Goal: Navigation & Orientation: Find specific page/section

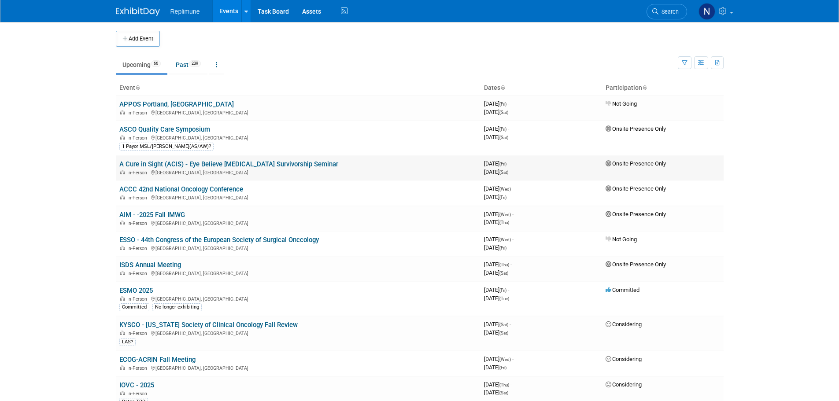
click at [175, 162] on link "A Cure in Sight (ACIS) - Eye Believe [MEDICAL_DATA] Survivorship Seminar" at bounding box center [228, 164] width 219 height 8
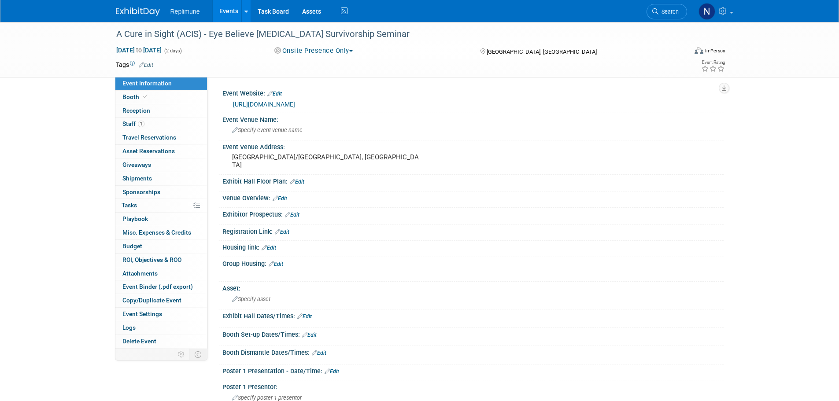
click at [235, 11] on link "Events" at bounding box center [229, 11] width 32 height 22
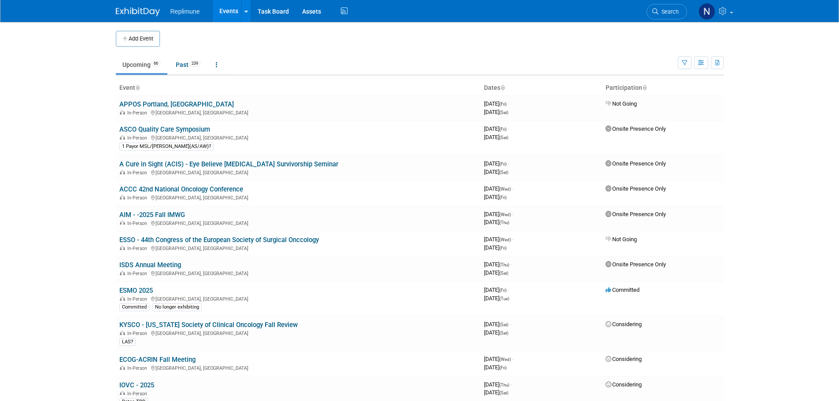
click at [663, 9] on span "Search" at bounding box center [668, 11] width 20 height 7
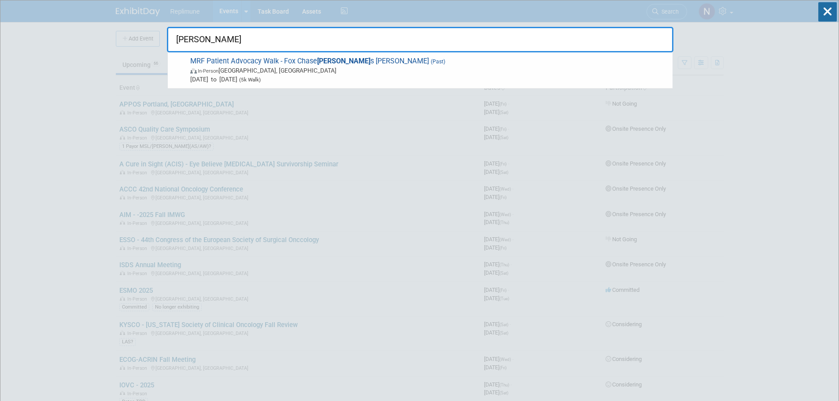
type input "thomas"
drag, startPoint x: 225, startPoint y: 34, endPoint x: 172, endPoint y: 38, distance: 53.4
click at [172, 38] on input "thomas" at bounding box center [420, 40] width 507 height 26
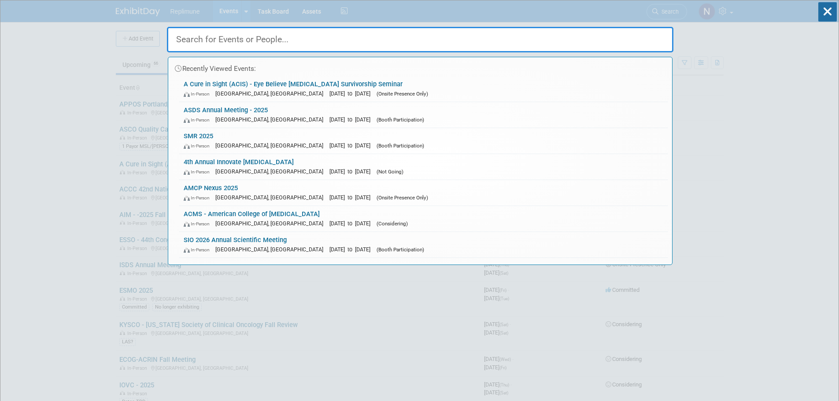
drag, startPoint x: 98, startPoint y: 79, endPoint x: 95, endPoint y: 70, distance: 9.7
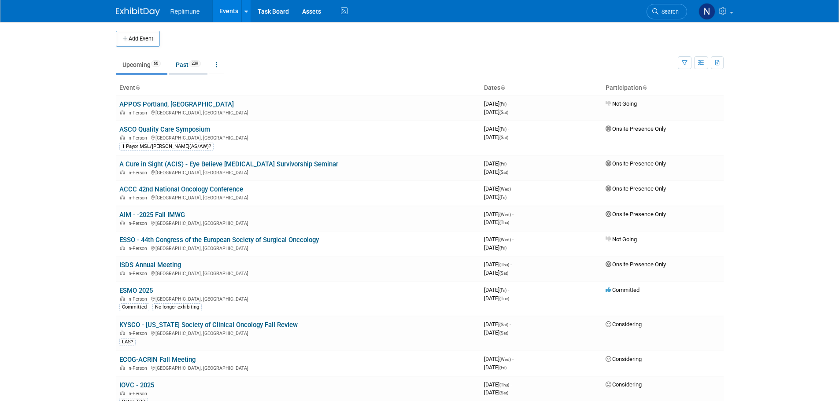
click at [192, 64] on span "239" at bounding box center [195, 63] width 12 height 7
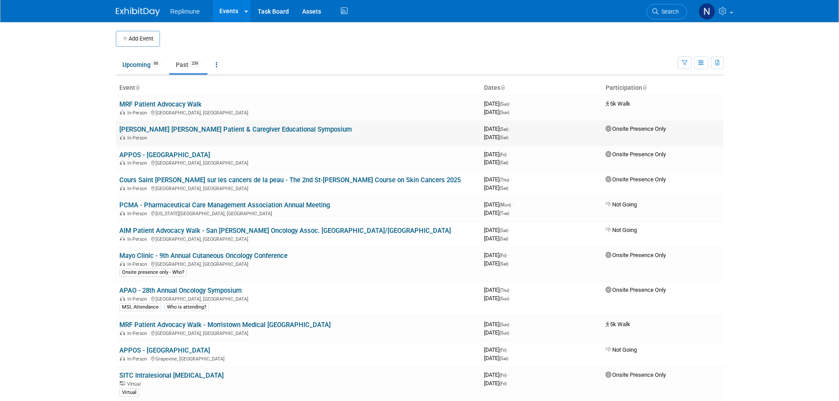
click at [170, 126] on link "[PERSON_NAME] [PERSON_NAME] Patient & Caregiver Educational Symposium" at bounding box center [235, 130] width 233 height 8
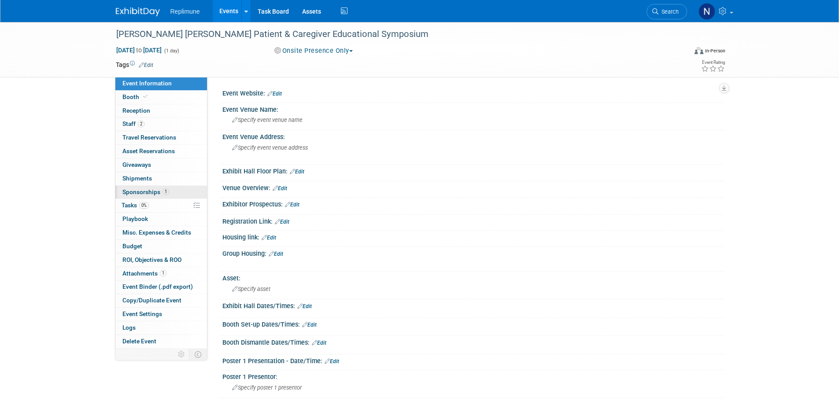
click at [153, 189] on span "Sponsorships 1" at bounding box center [145, 192] width 47 height 7
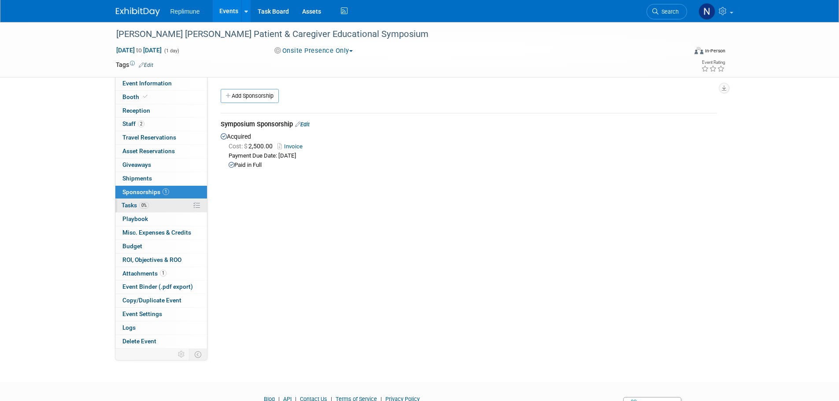
click at [125, 203] on span "Tasks 0%" at bounding box center [135, 205] width 27 height 7
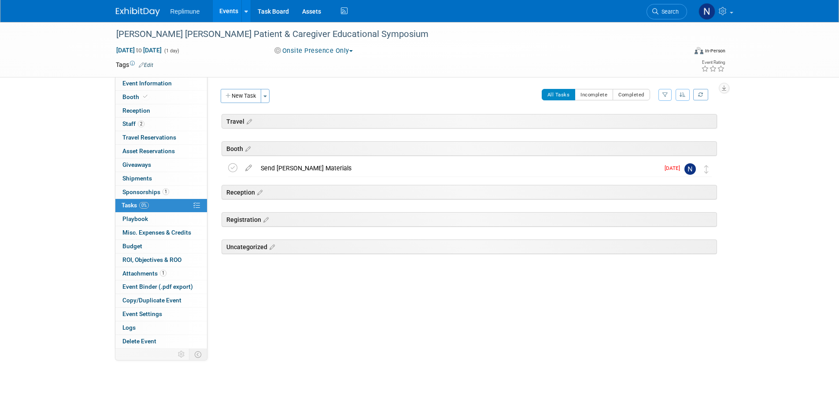
click at [319, 49] on button "Onsite Presence Only" at bounding box center [313, 50] width 85 height 9
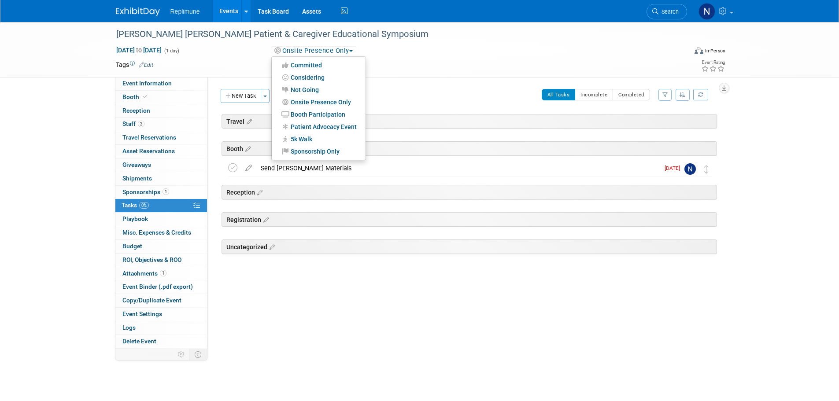
click at [399, 47] on div "Onsite Presence Only Committed Considering Not Going Onsite Presence Only Booth…" at bounding box center [368, 51] width 195 height 10
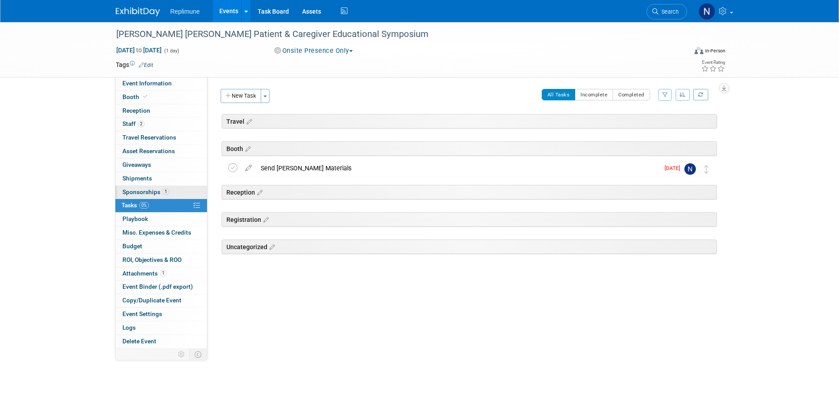
click at [145, 194] on span "Sponsorships 1" at bounding box center [145, 192] width 47 height 7
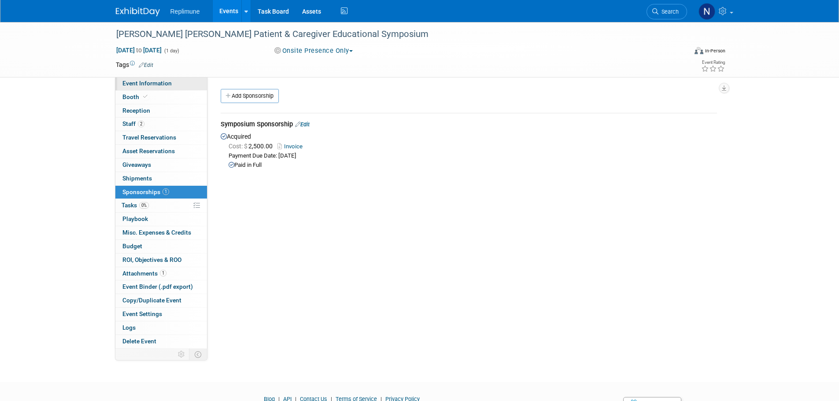
click at [149, 83] on span "Event Information" at bounding box center [146, 83] width 49 height 7
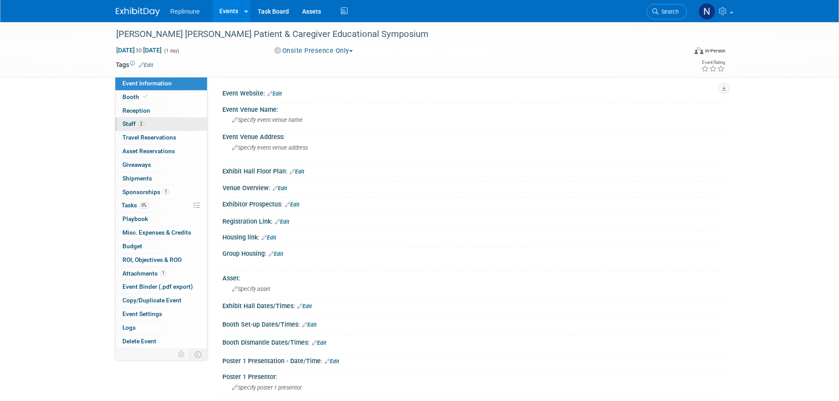
click at [131, 123] on span "Staff 2" at bounding box center [133, 123] width 22 height 7
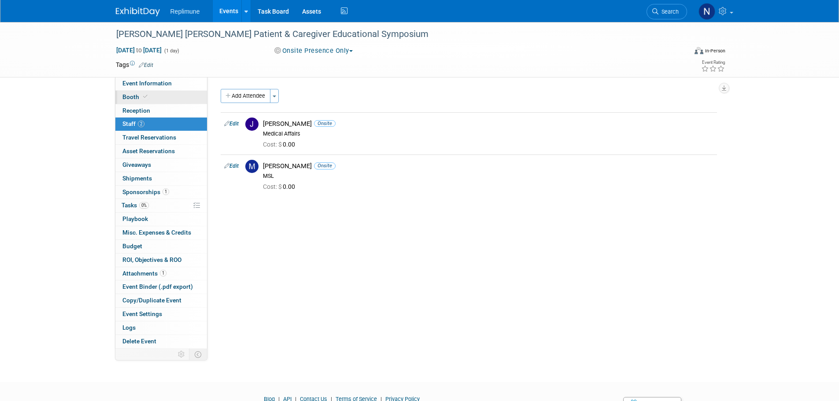
click at [136, 97] on span "Booth" at bounding box center [135, 96] width 27 height 7
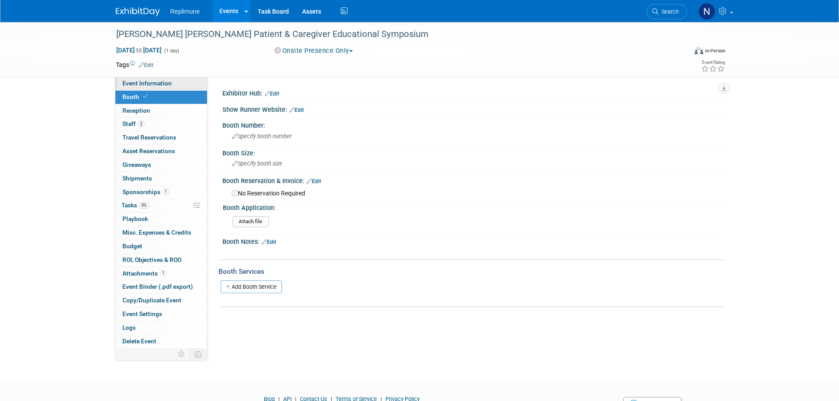
click at [145, 83] on span "Event Information" at bounding box center [146, 83] width 49 height 7
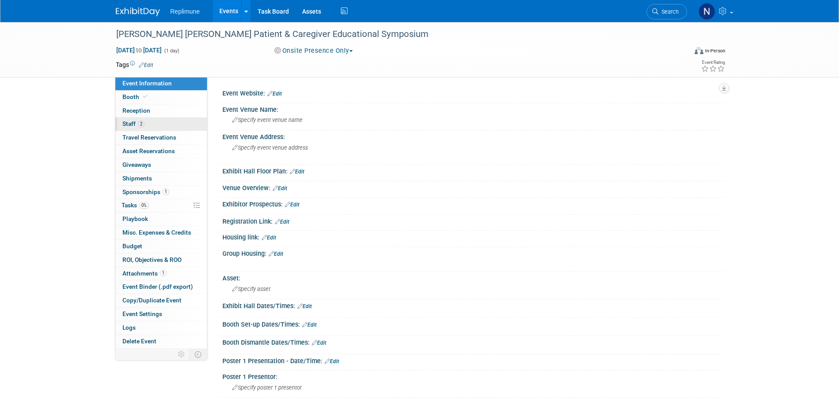
click at [133, 123] on span "Staff 2" at bounding box center [133, 123] width 22 height 7
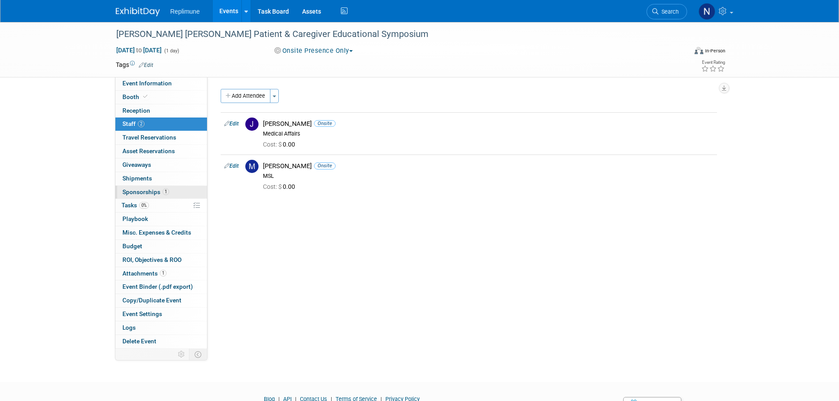
click at [136, 189] on span "Sponsorships 1" at bounding box center [145, 192] width 47 height 7
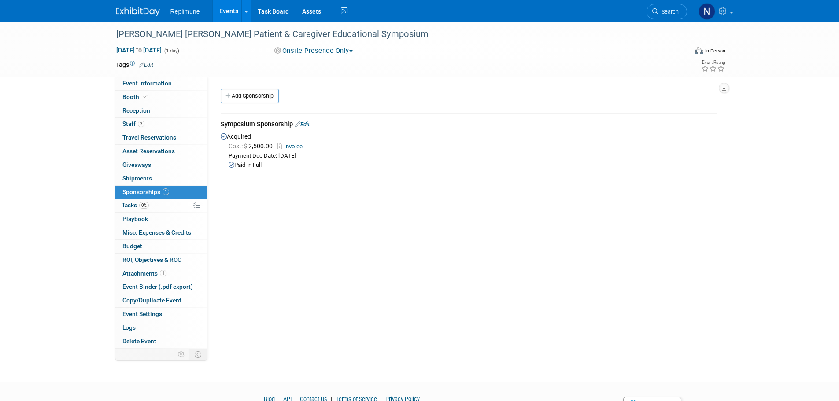
click at [288, 146] on link "Invoice" at bounding box center [291, 146] width 29 height 7
click at [151, 82] on span "Event Information" at bounding box center [146, 83] width 49 height 7
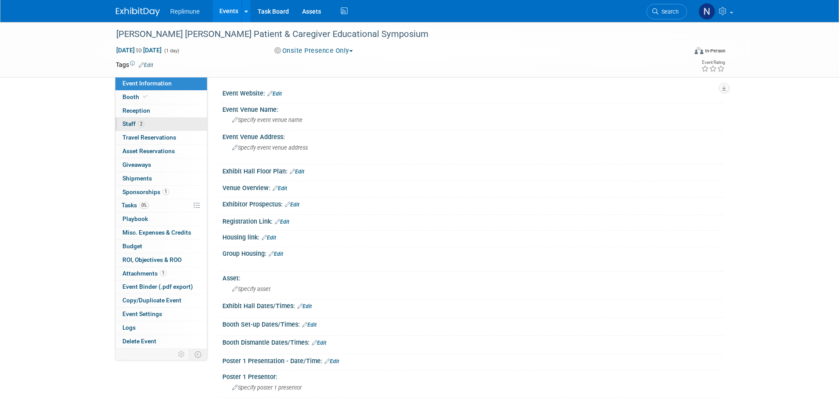
click at [128, 122] on span "Staff 2" at bounding box center [133, 123] width 22 height 7
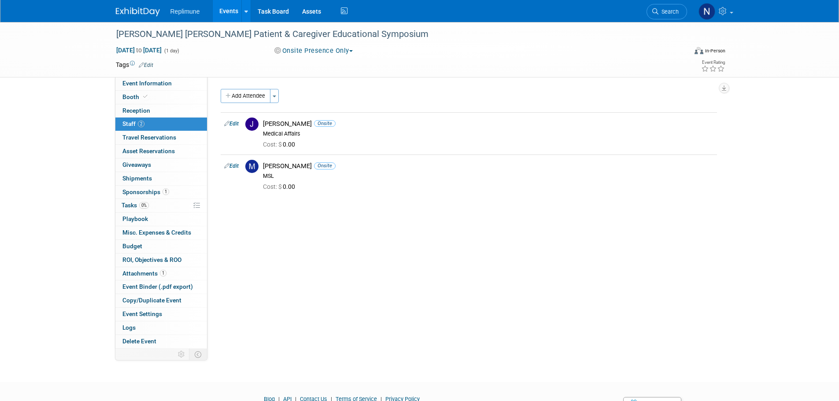
click at [235, 8] on link "Events" at bounding box center [229, 11] width 32 height 22
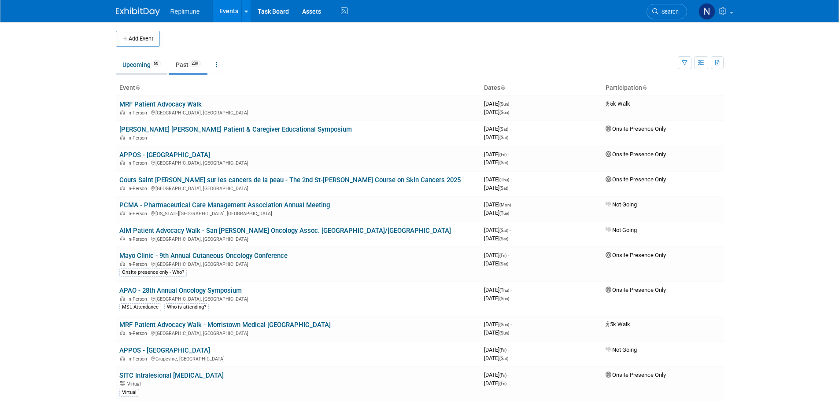
click at [133, 63] on link "Upcoming 66" at bounding box center [142, 64] width 52 height 17
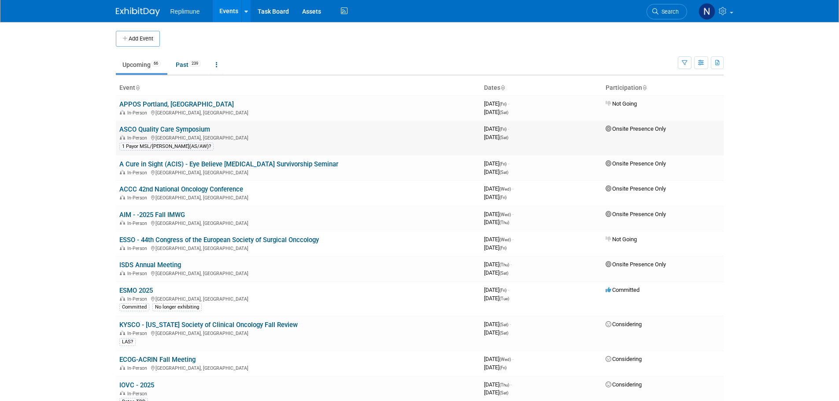
click at [188, 129] on link "ASCO Quality Care Symposium" at bounding box center [164, 130] width 91 height 8
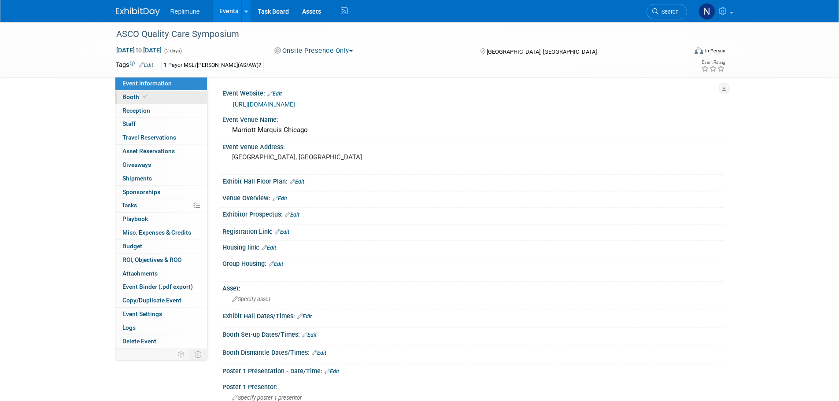
click at [133, 98] on span "Booth" at bounding box center [135, 96] width 27 height 7
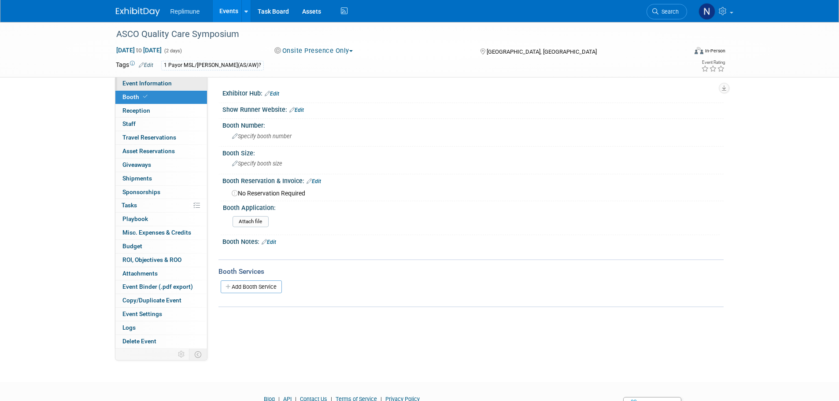
click at [141, 82] on span "Event Information" at bounding box center [146, 83] width 49 height 7
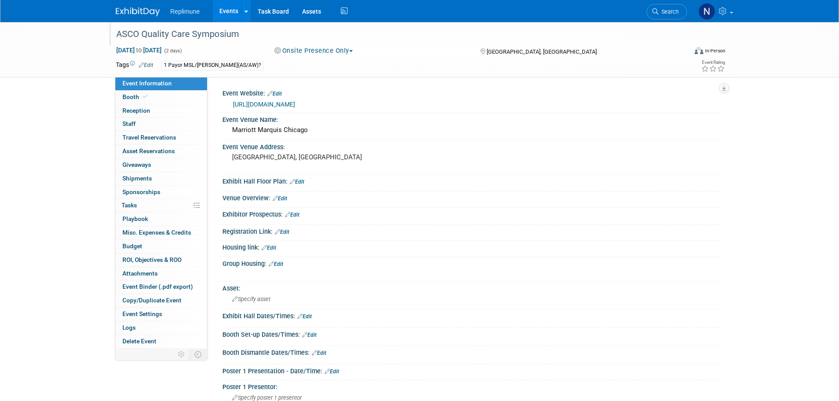
drag, startPoint x: 118, startPoint y: 35, endPoint x: 242, endPoint y: 28, distance: 123.9
click at [242, 28] on div "ASCO Quality Care Symposium" at bounding box center [393, 34] width 561 height 16
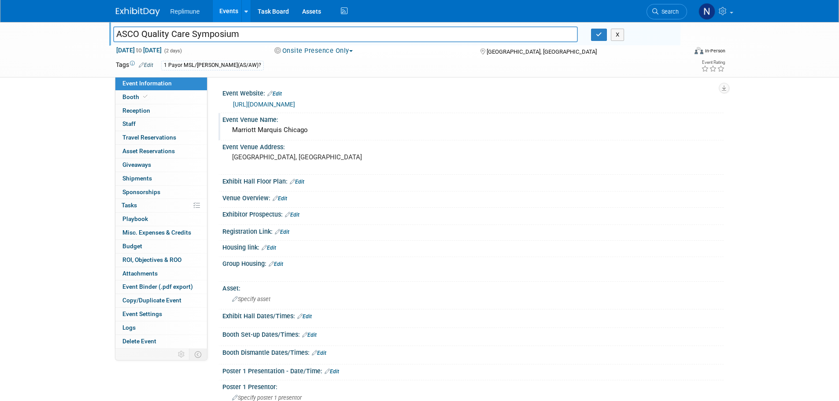
click at [625, 129] on div "Marriott Marquis Chicago" at bounding box center [473, 130] width 488 height 14
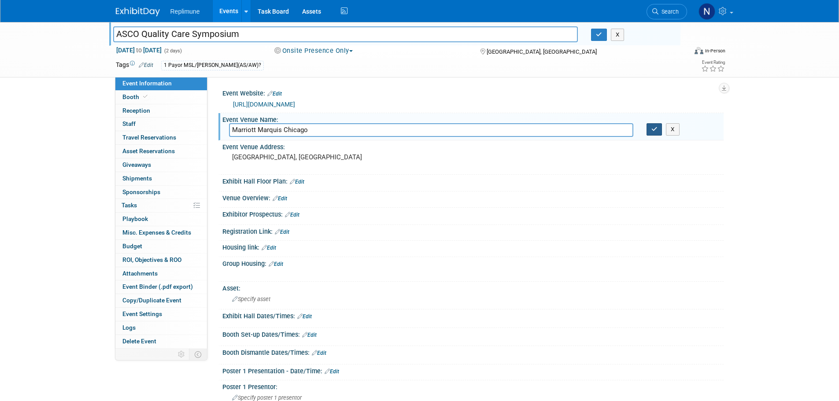
click at [652, 132] on icon "button" at bounding box center [654, 129] width 6 height 6
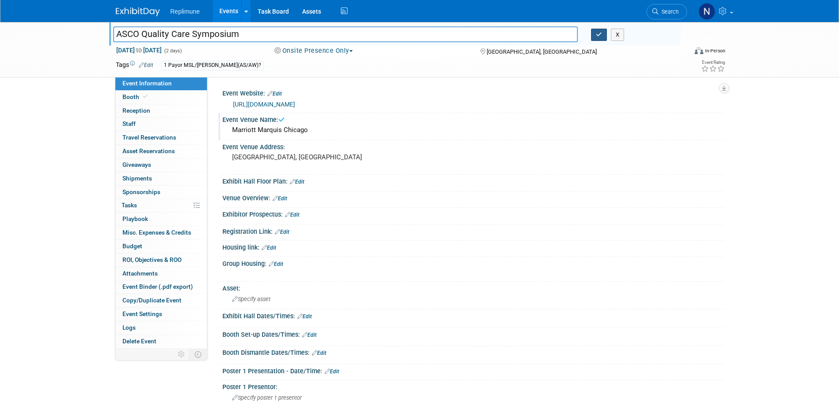
click at [598, 34] on icon "button" at bounding box center [599, 35] width 6 height 6
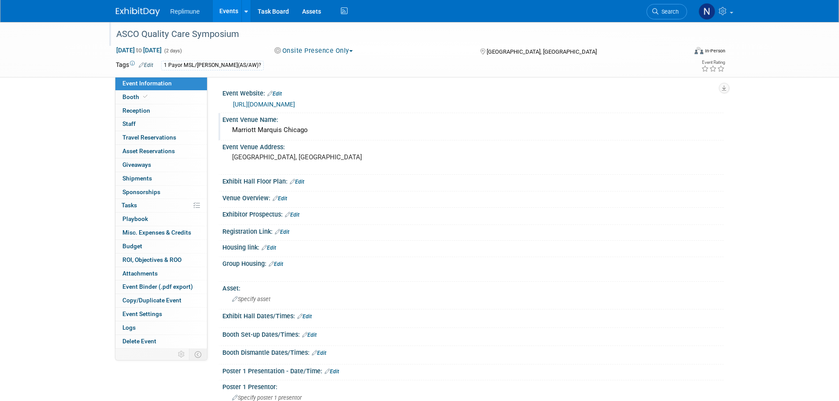
click at [231, 7] on link "Events" at bounding box center [229, 11] width 32 height 22
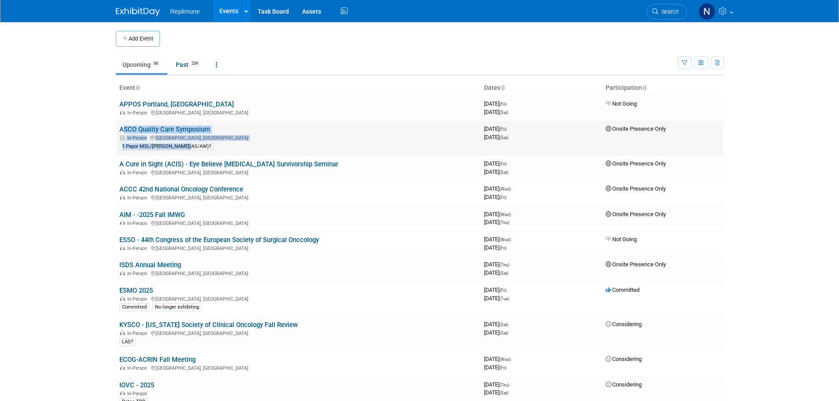
drag, startPoint x: 115, startPoint y: 132, endPoint x: 208, endPoint y: 146, distance: 93.6
click at [208, 146] on td "ASCO Quality Care Symposium In-Person [GEOGRAPHIC_DATA], [GEOGRAPHIC_DATA] 1 Pa…" at bounding box center [298, 138] width 365 height 35
drag, startPoint x: 275, startPoint y: 139, endPoint x: 260, endPoint y: 138, distance: 15.0
click at [275, 139] on div "In-Person [GEOGRAPHIC_DATA], [GEOGRAPHIC_DATA]" at bounding box center [298, 137] width 358 height 7
click at [91, 122] on body "Replimune Events Add Event Bulk Upload Events Shareable Event Boards Recently V…" at bounding box center [419, 200] width 839 height 401
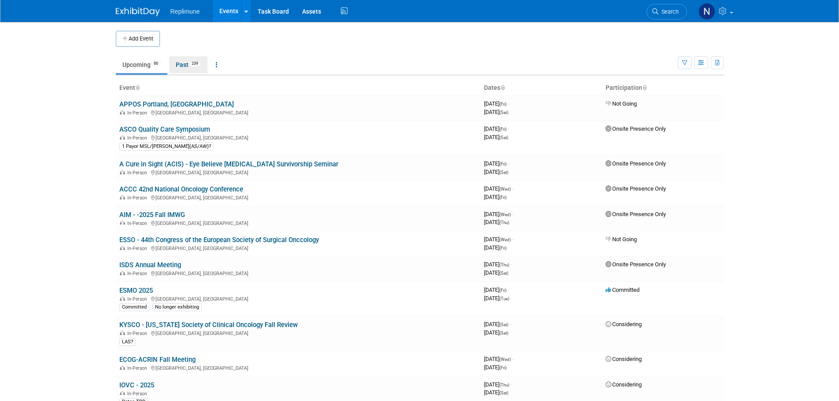
click at [183, 63] on link "Past 239" at bounding box center [188, 64] width 38 height 17
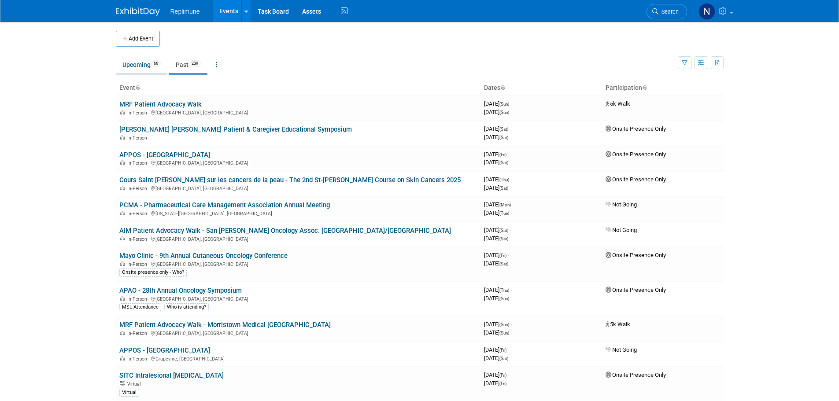
click at [139, 66] on link "Upcoming 66" at bounding box center [142, 64] width 52 height 17
